Goal: Task Accomplishment & Management: Manage account settings

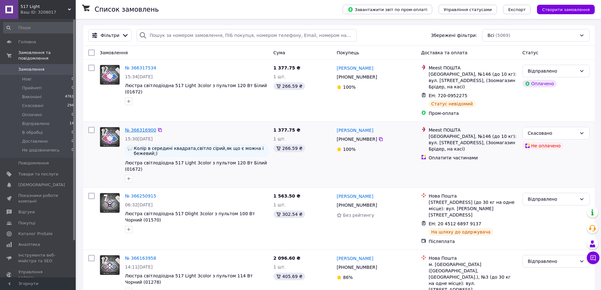
click at [138, 129] on link "№ 366316900" at bounding box center [140, 130] width 31 height 5
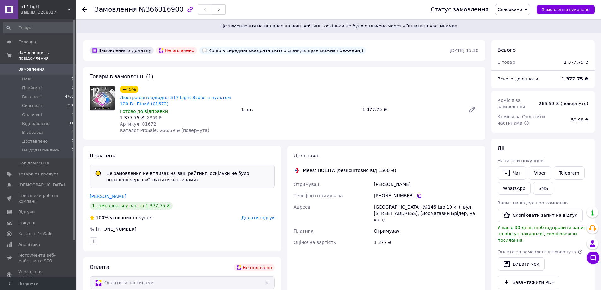
click at [85, 10] on use at bounding box center [84, 9] width 5 height 5
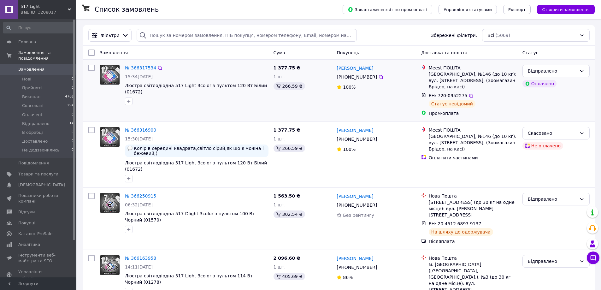
click at [139, 66] on link "№ 366317534" at bounding box center [140, 67] width 31 height 5
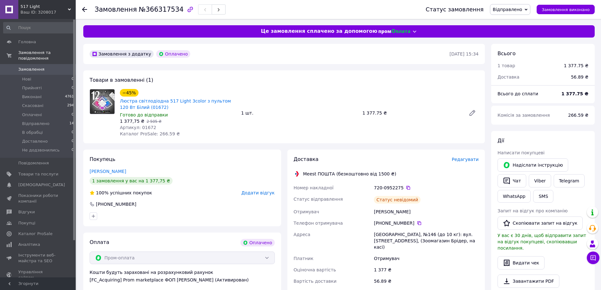
click at [39, 67] on span "Замовлення" at bounding box center [31, 70] width 26 height 6
